Goal: Find specific page/section: Find specific page/section

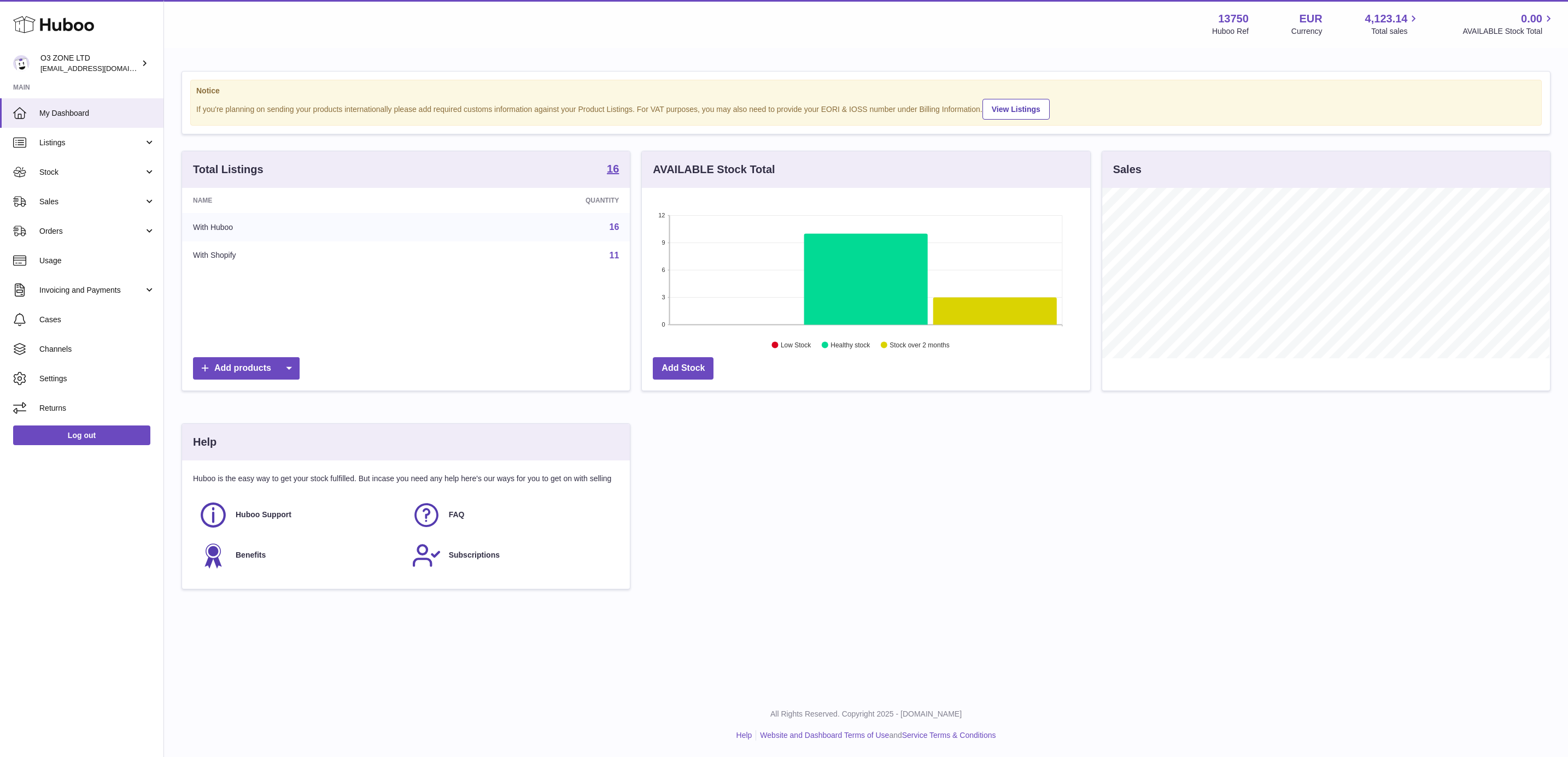
scroll to position [170, 447]
drag, startPoint x: 83, startPoint y: 196, endPoint x: 82, endPoint y: 215, distance: 19.0
click at [83, 197] on span "Sales" at bounding box center [92, 201] width 104 height 10
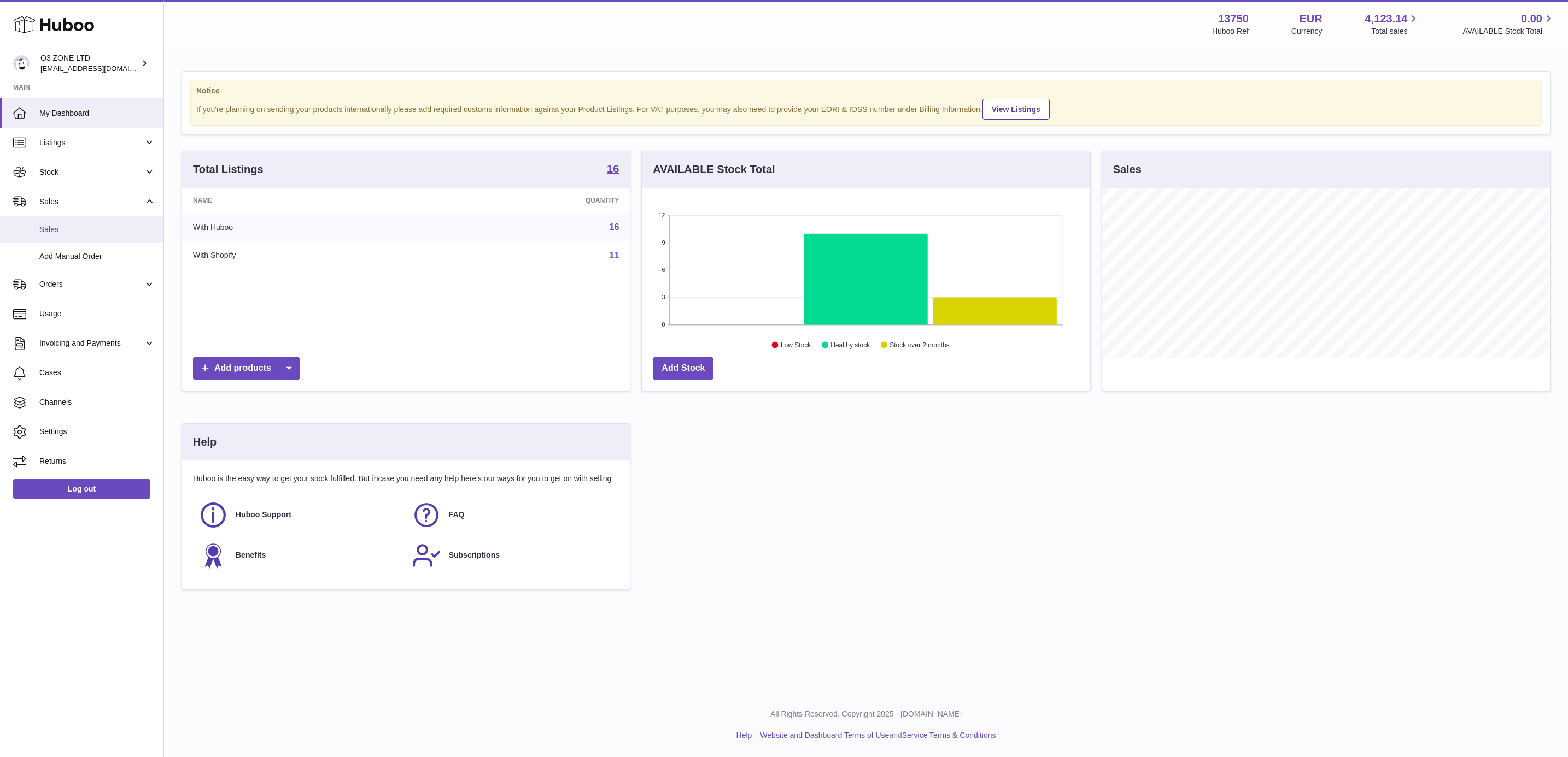
click at [69, 238] on link "Sales" at bounding box center [82, 229] width 164 height 27
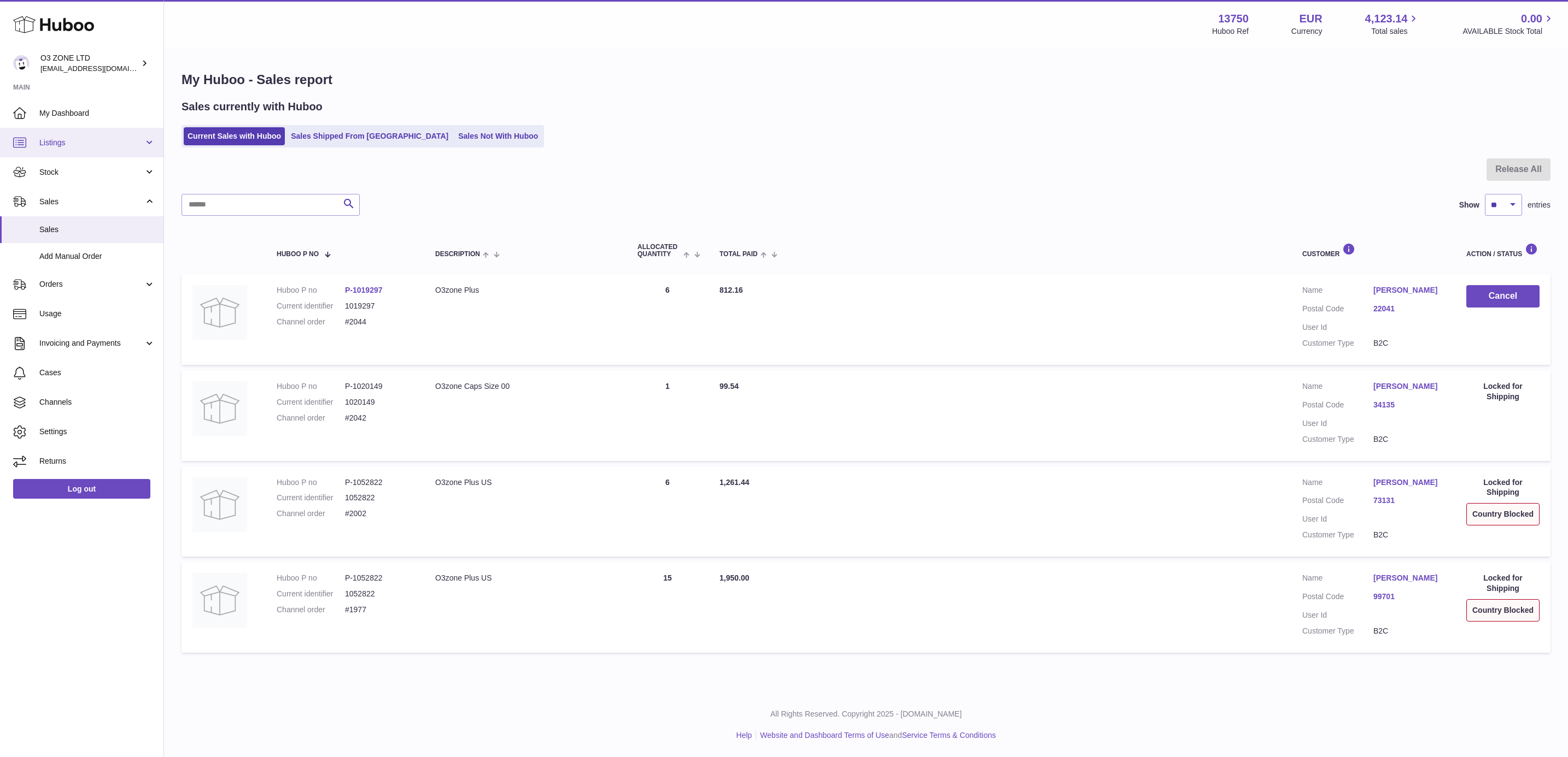
click at [89, 145] on span "Listings" at bounding box center [92, 142] width 104 height 10
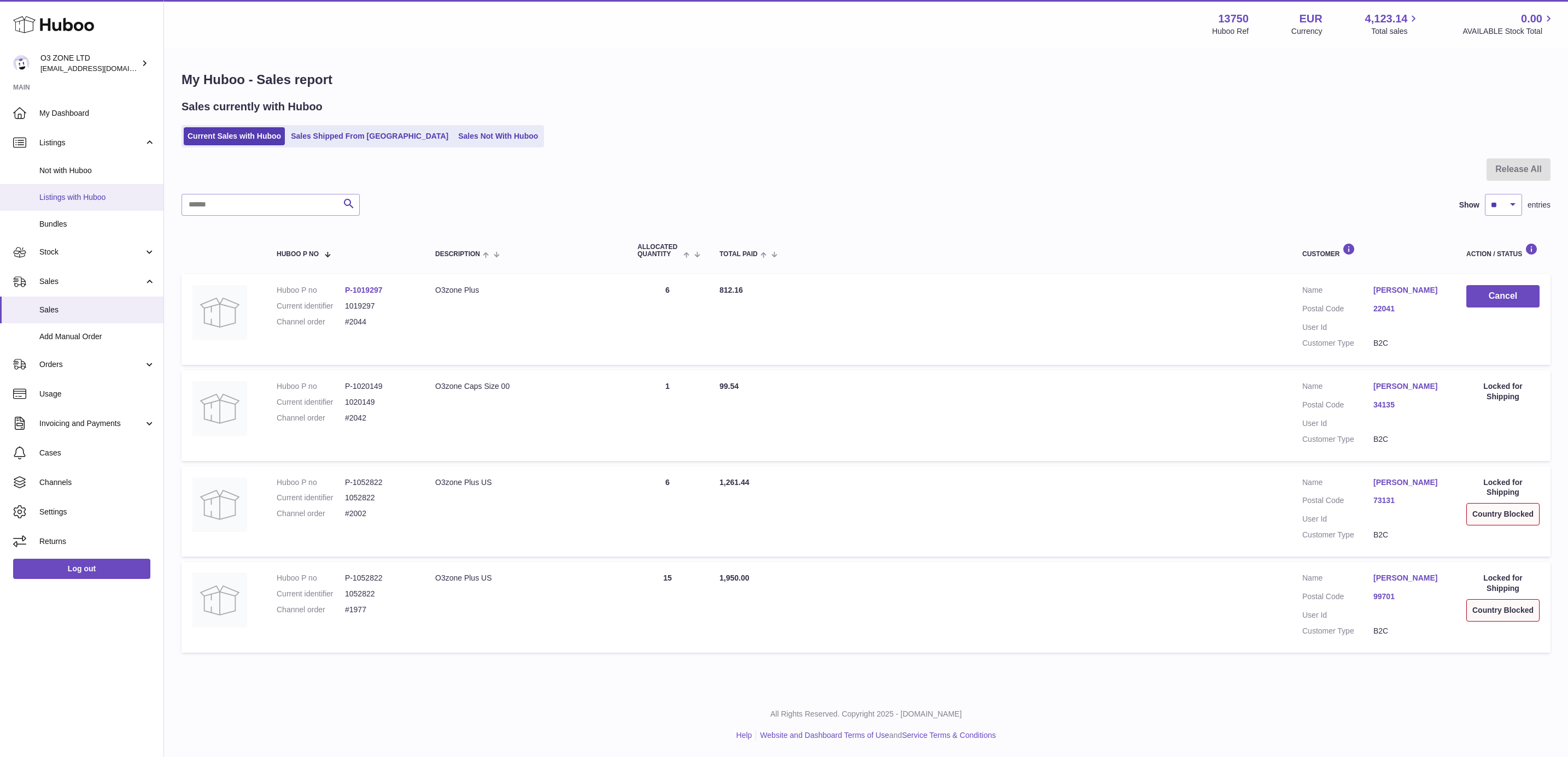
click at [93, 196] on span "Listings with Huboo" at bounding box center [97, 197] width 116 height 10
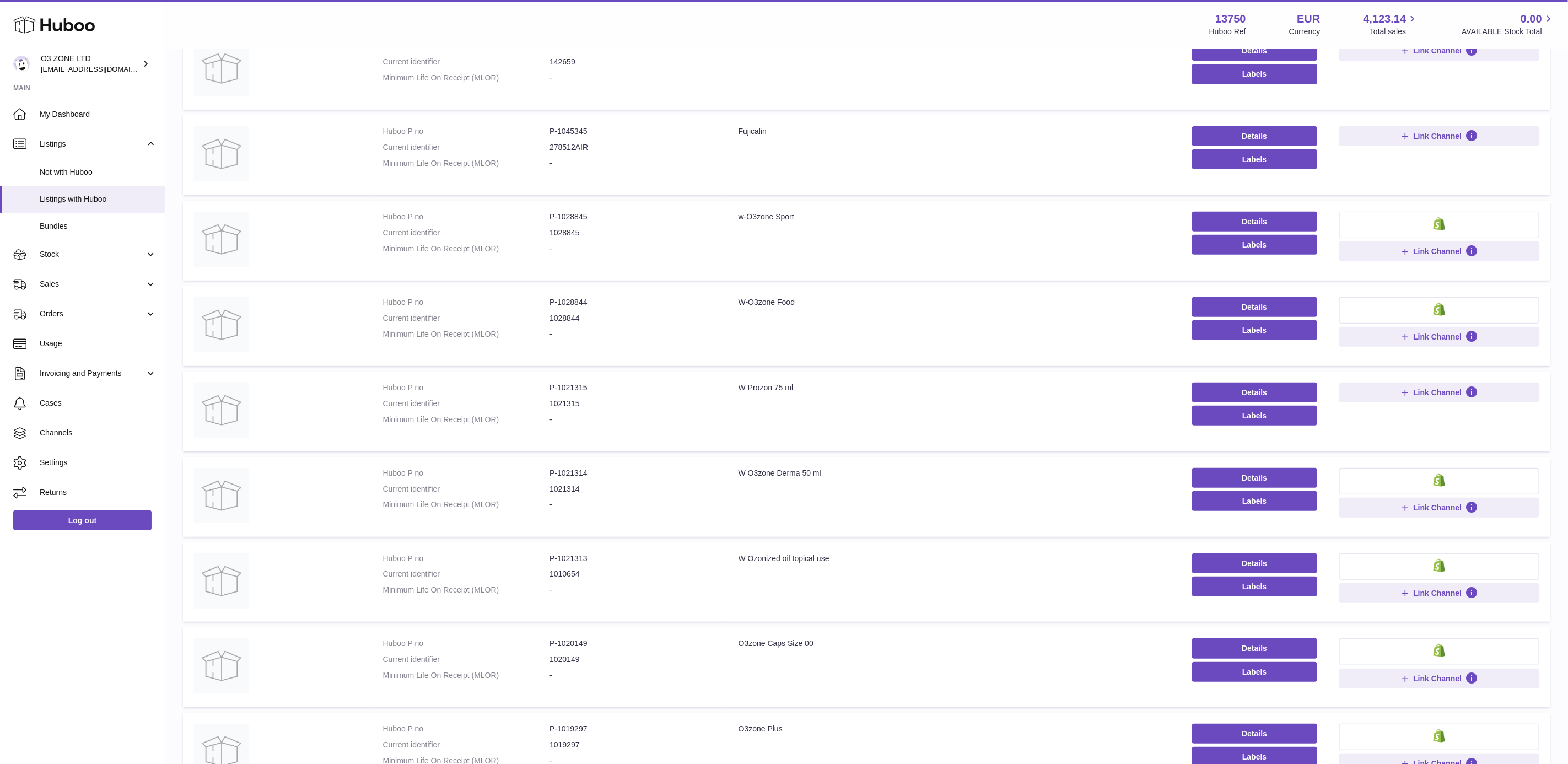
scroll to position [397, 0]
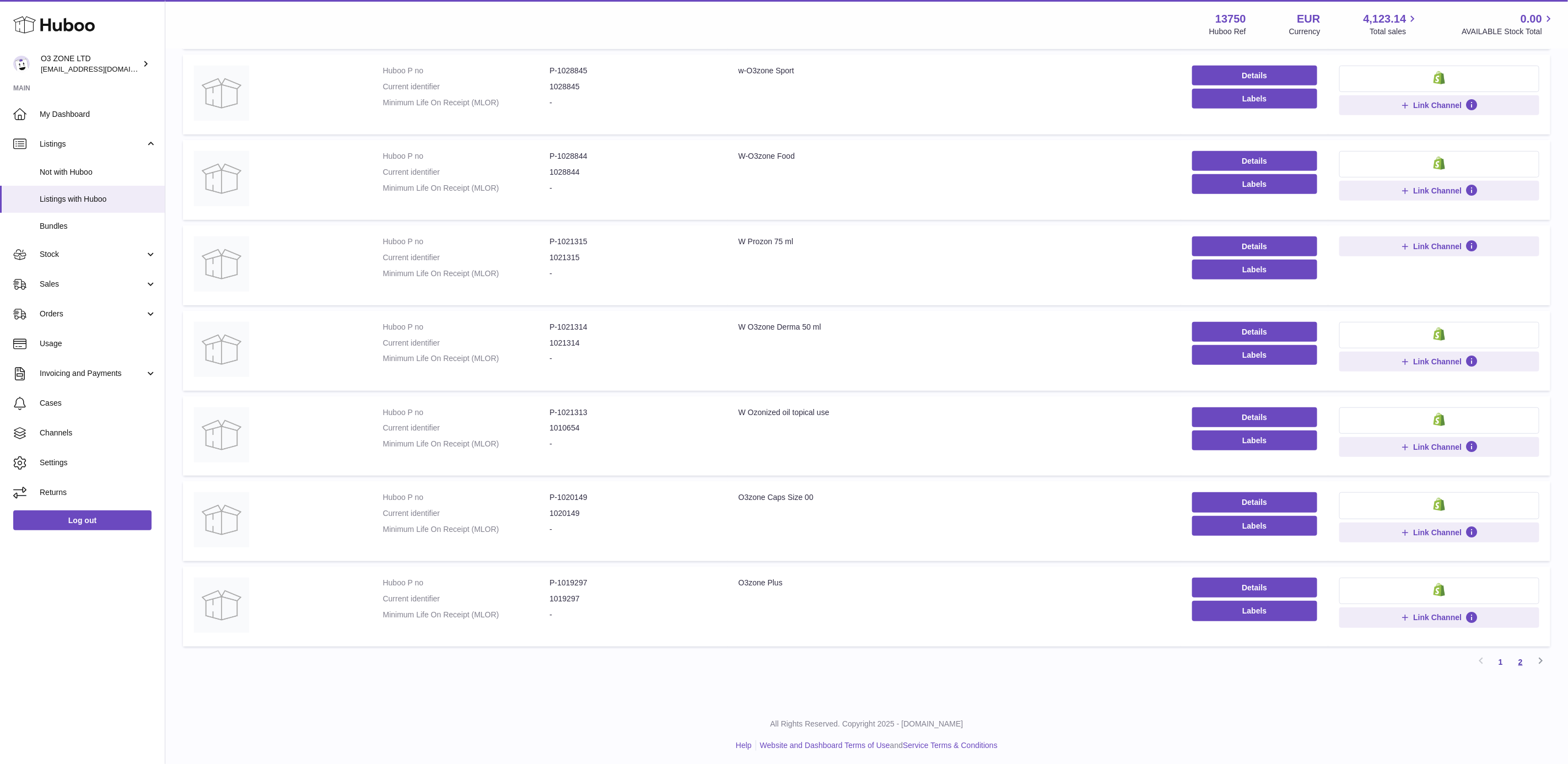
click at [1516, 666] on link "2" at bounding box center [1520, 661] width 19 height 19
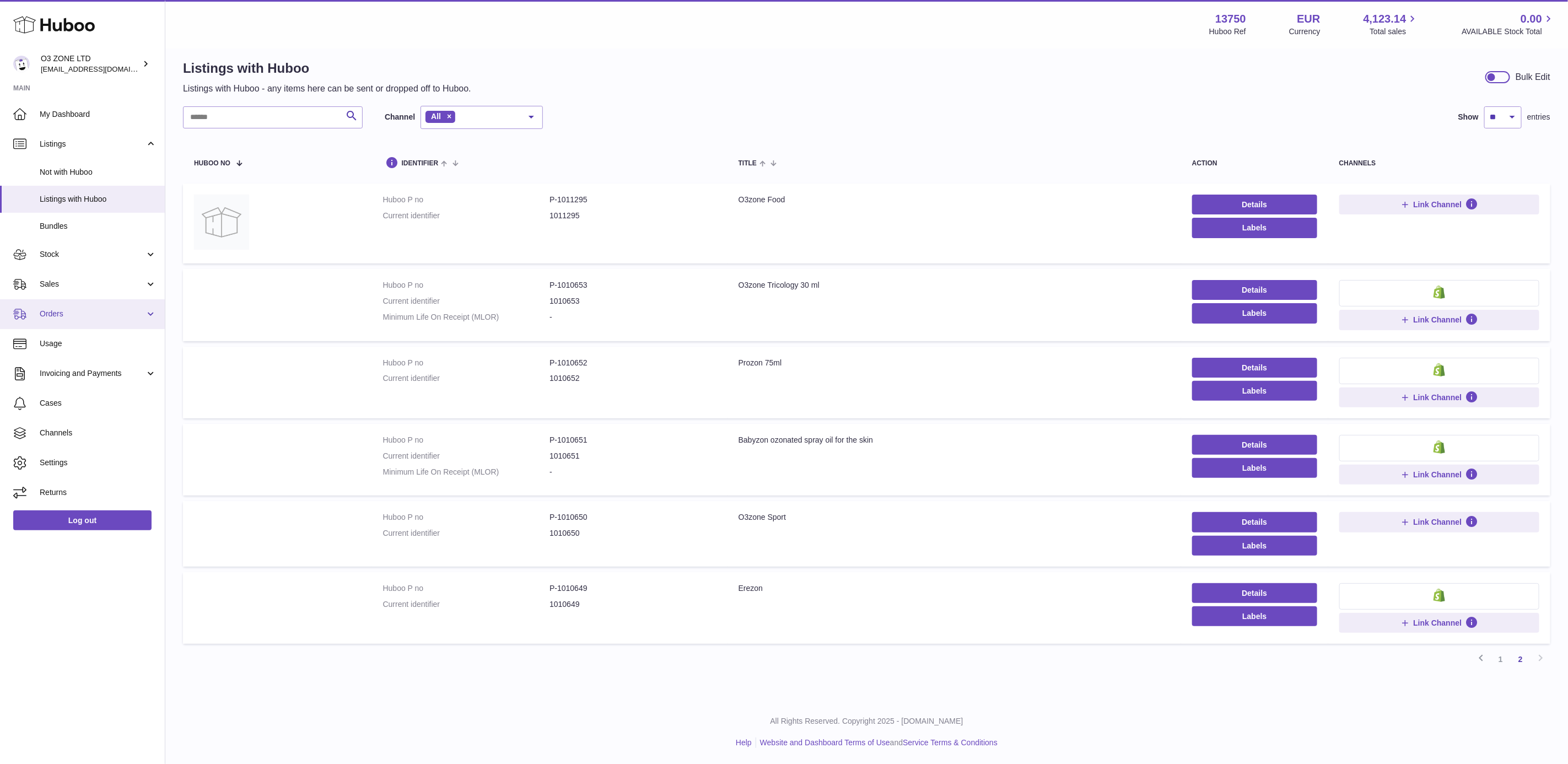
scroll to position [56, 0]
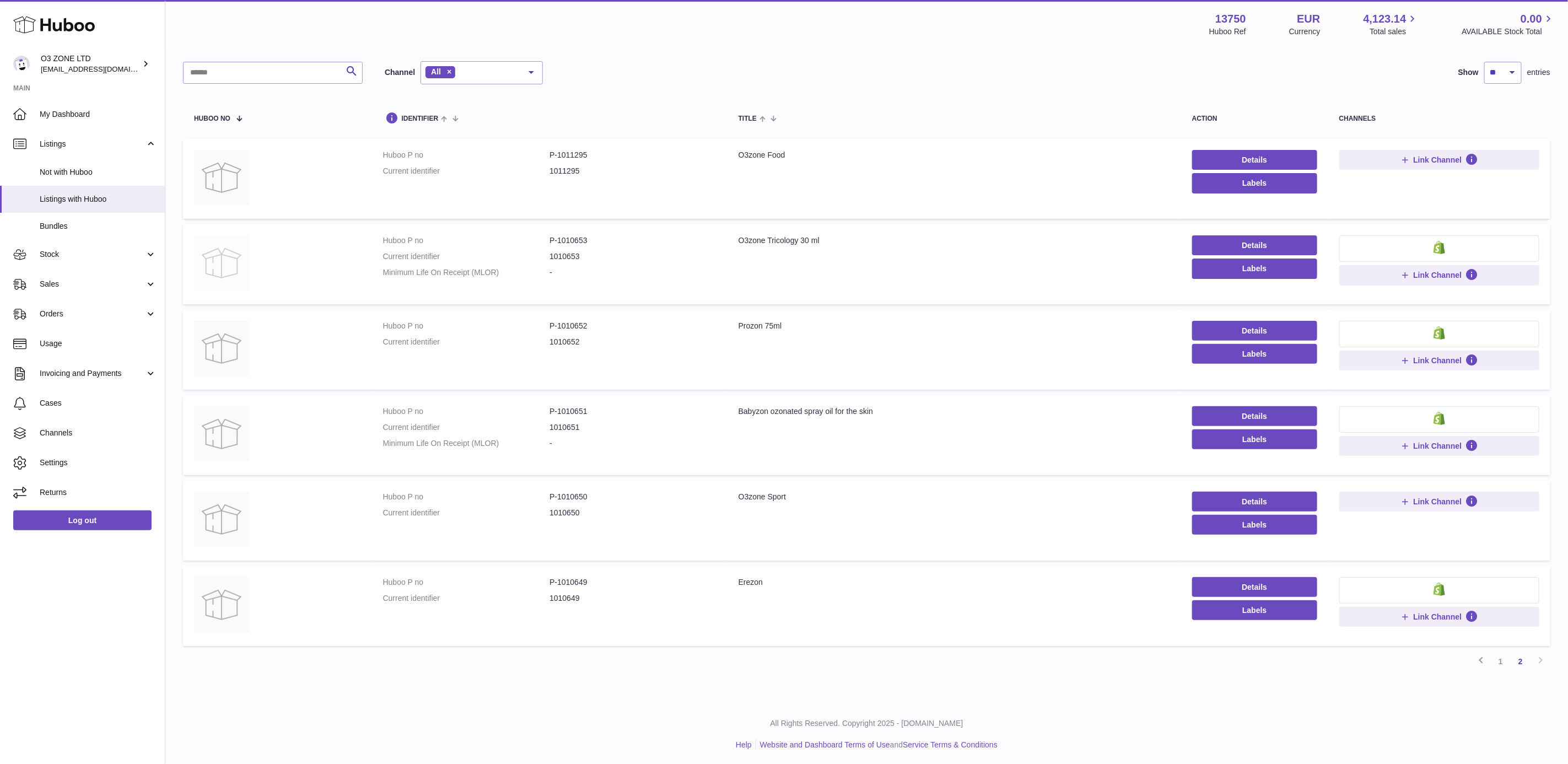
click at [241, 260] on img at bounding box center [222, 263] width 55 height 55
click at [211, 177] on img at bounding box center [222, 177] width 55 height 55
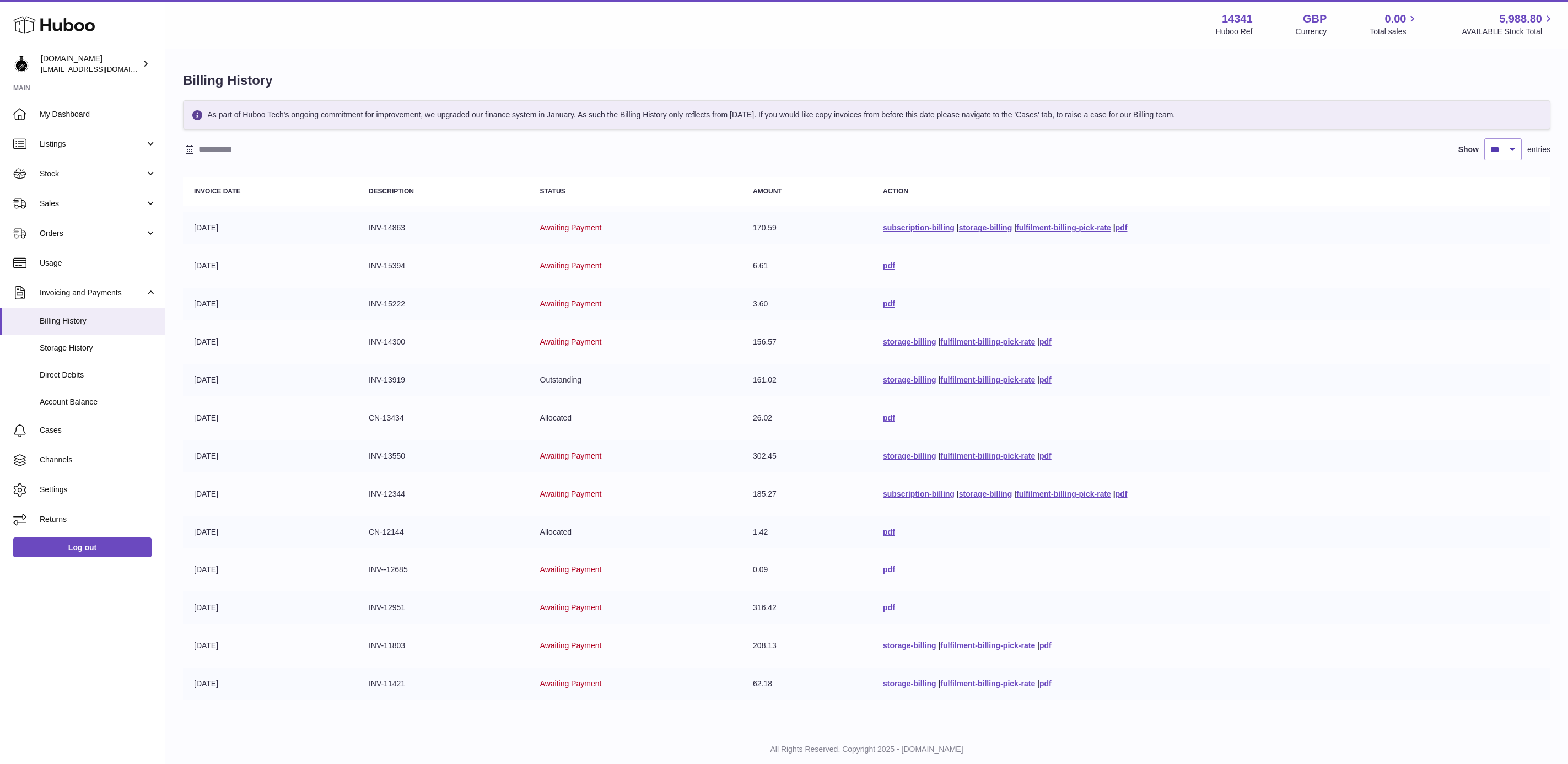
select select "***"
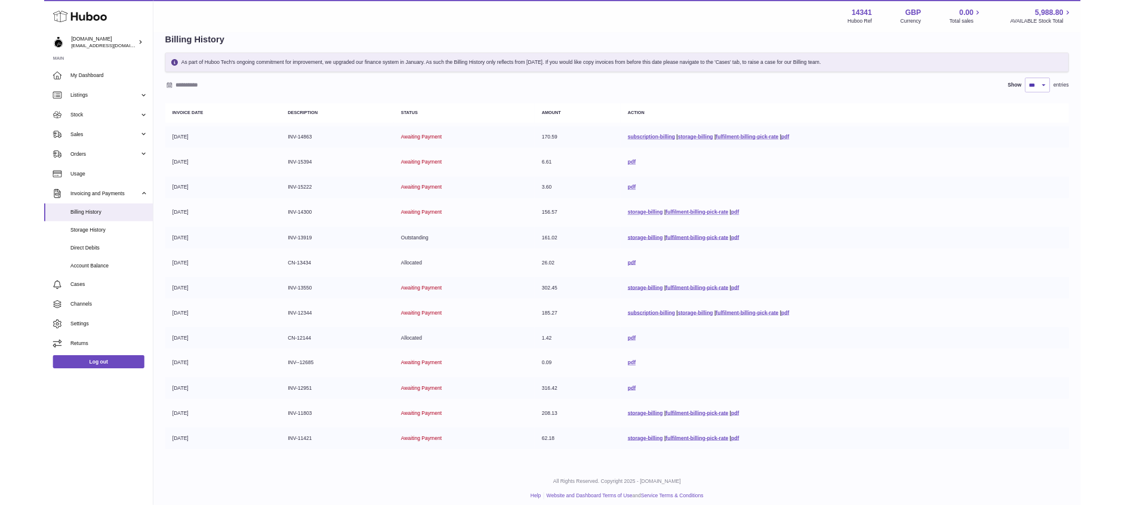
scroll to position [23, 0]
